Goal: Entertainment & Leisure: Consume media (video, audio)

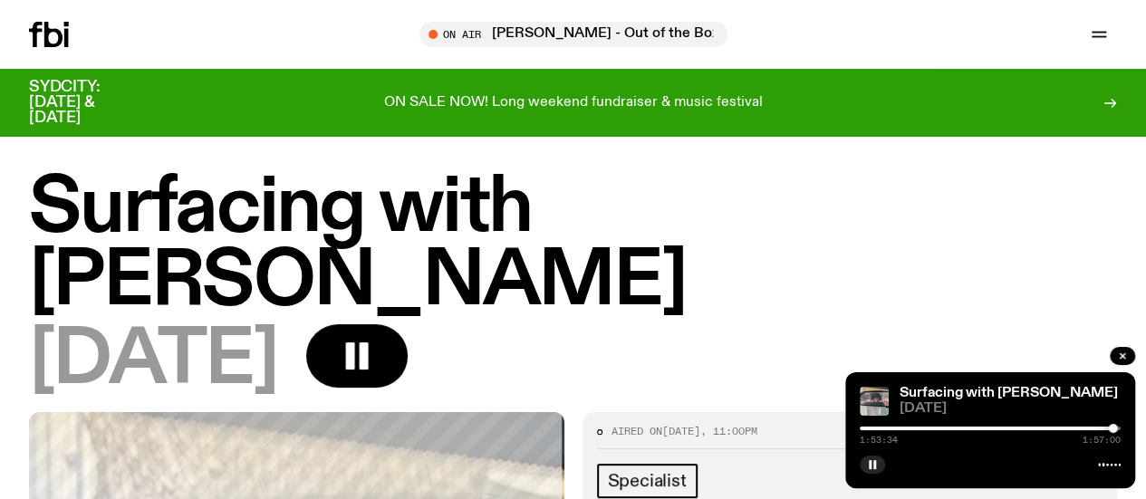
click at [860, 456] on button "button" at bounding box center [872, 465] width 25 height 18
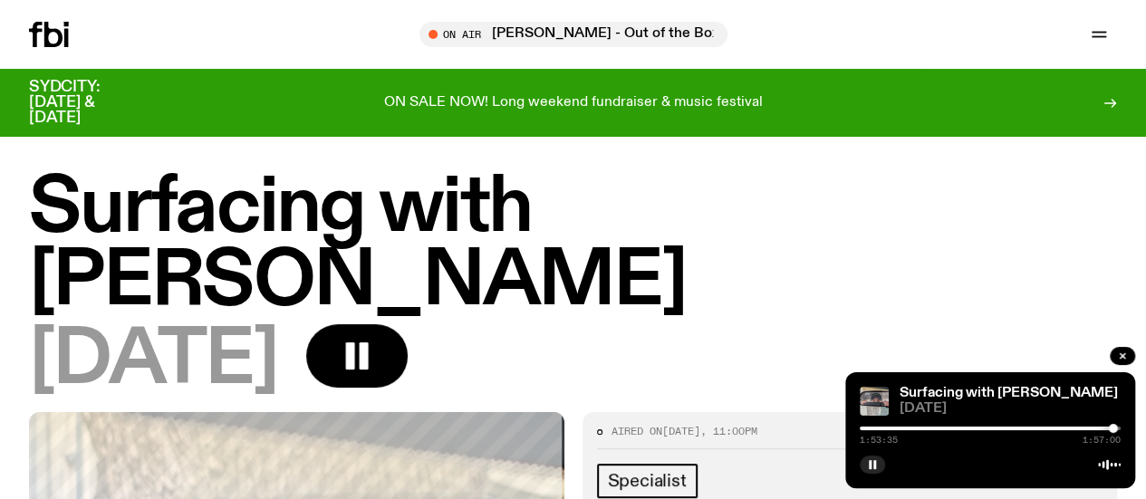
click at [860, 456] on button "button" at bounding box center [872, 465] width 25 height 18
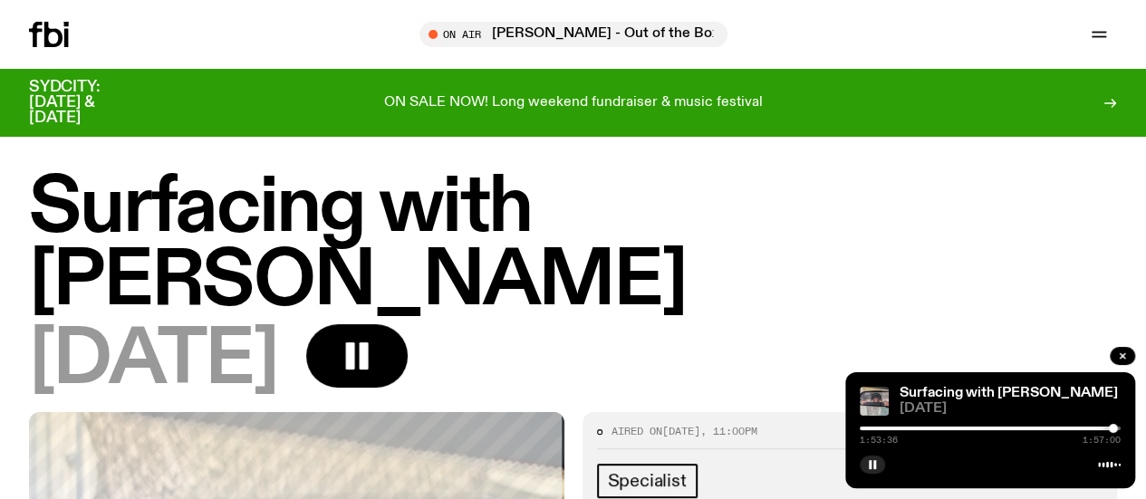
click at [860, 456] on button "button" at bounding box center [872, 465] width 25 height 18
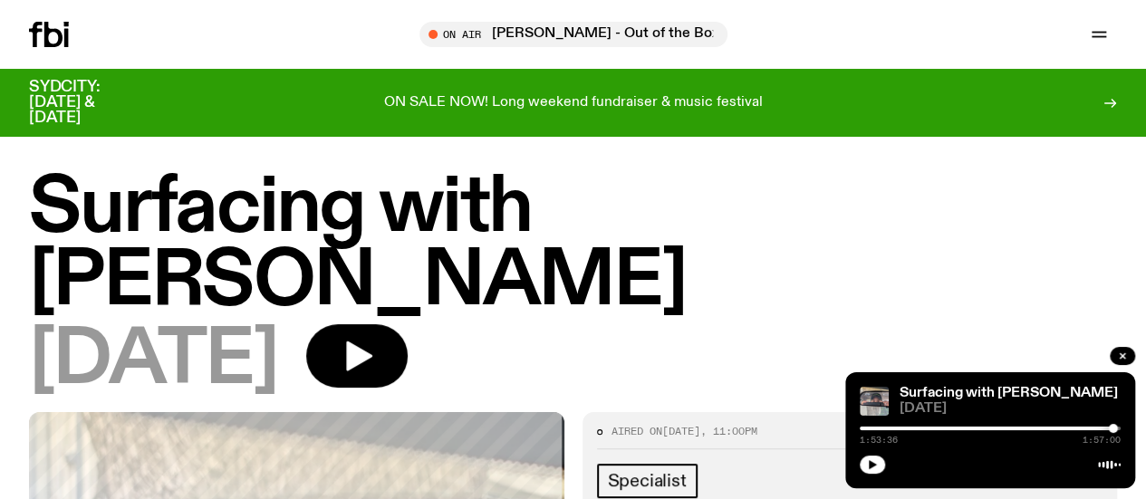
click at [860, 456] on button "button" at bounding box center [872, 465] width 25 height 18
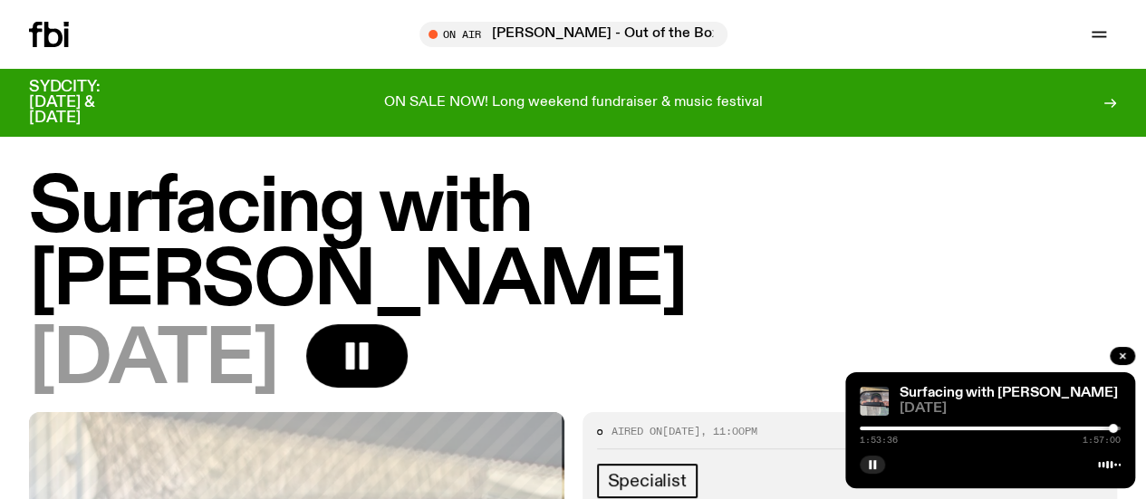
click at [860, 456] on button "button" at bounding box center [872, 465] width 25 height 18
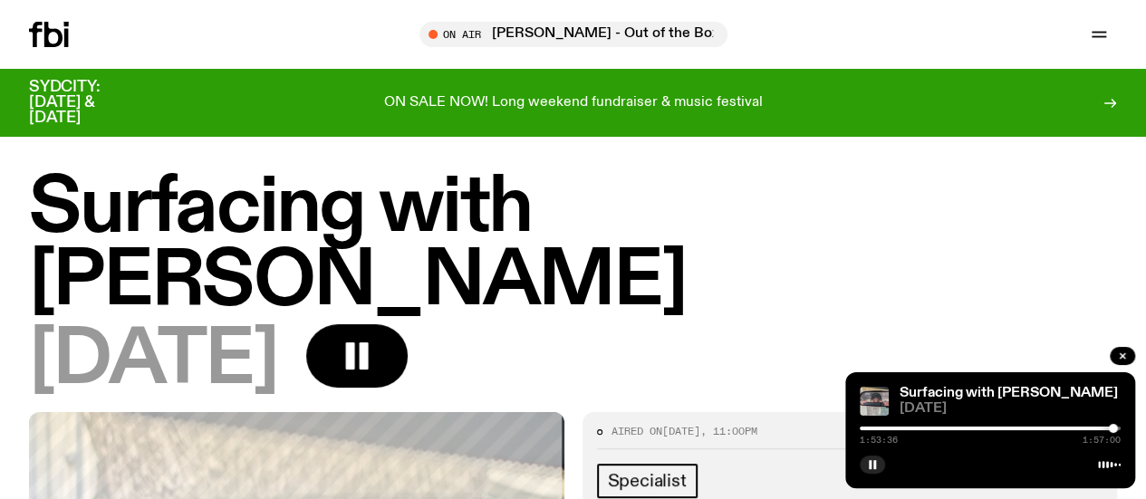
click at [860, 456] on button "button" at bounding box center [872, 465] width 25 height 18
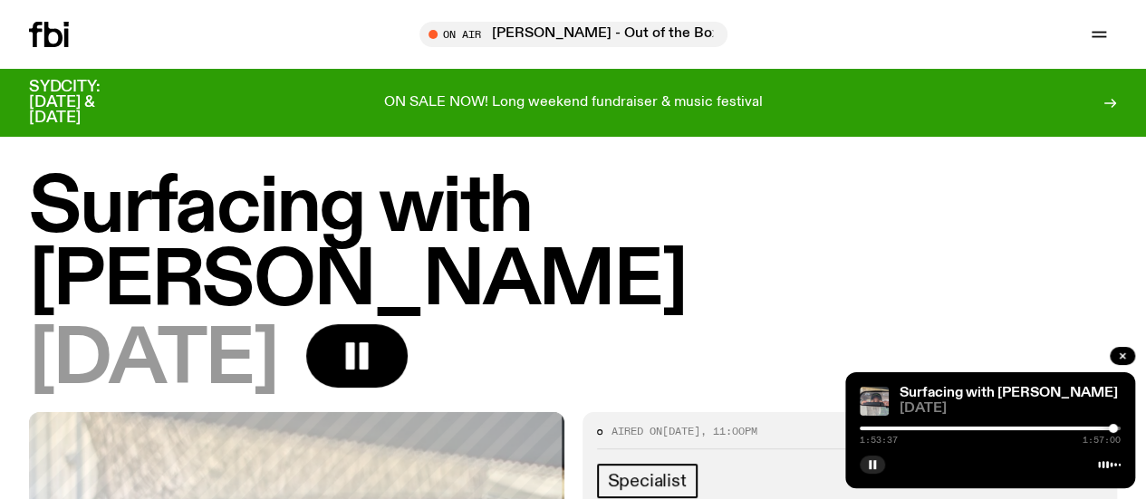
click at [860, 456] on button "button" at bounding box center [872, 465] width 25 height 18
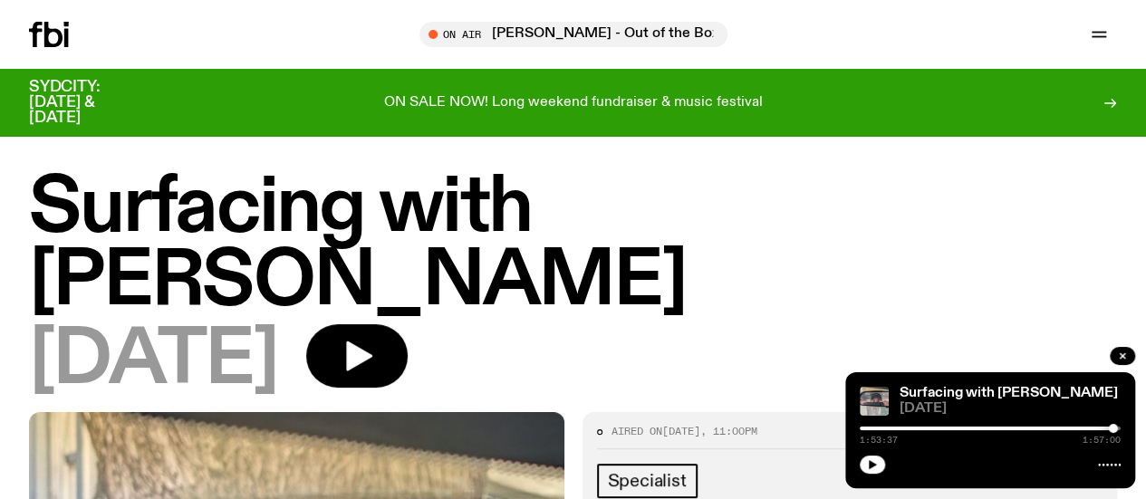
click at [860, 456] on button "button" at bounding box center [872, 465] width 25 height 18
